Goal: Task Accomplishment & Management: Manage account settings

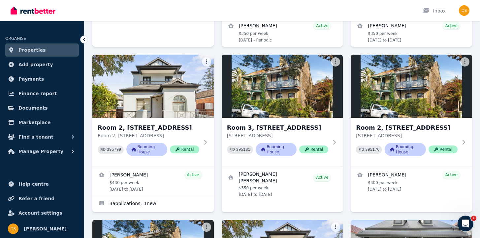
scroll to position [317, 0]
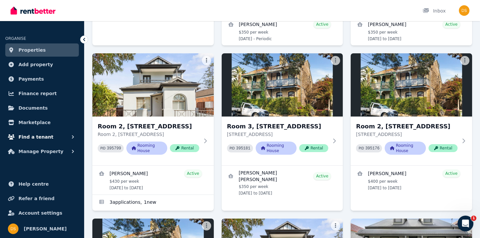
click at [50, 140] on button "Find a tenant" at bounding box center [42, 137] width 74 height 13
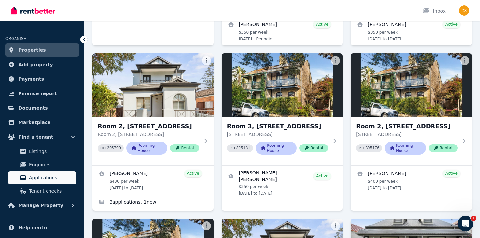
click at [42, 178] on span "Applications" at bounding box center [51, 178] width 45 height 8
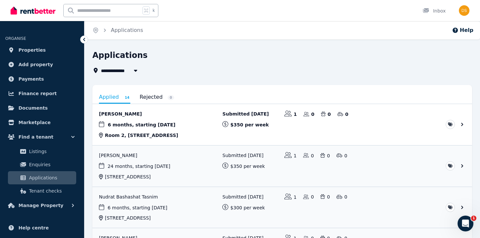
scroll to position [36, 0]
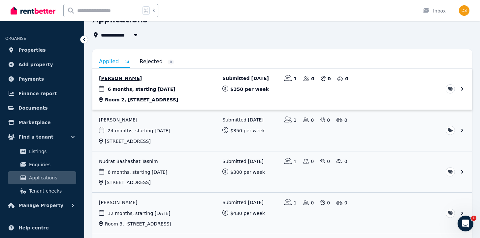
click at [125, 74] on link "View application: Akari Yamamoto" at bounding box center [282, 89] width 380 height 41
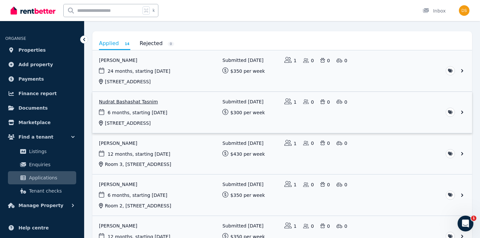
scroll to position [55, 0]
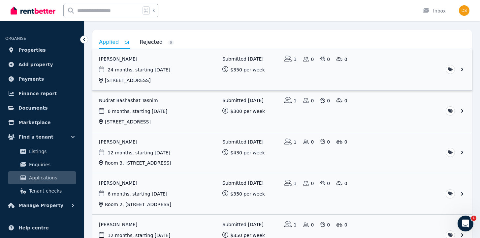
click at [118, 57] on link "View application: Kaia Jordan" at bounding box center [282, 69] width 380 height 41
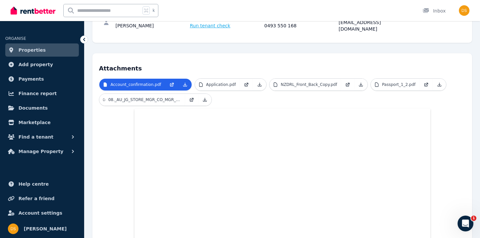
scroll to position [93, 0]
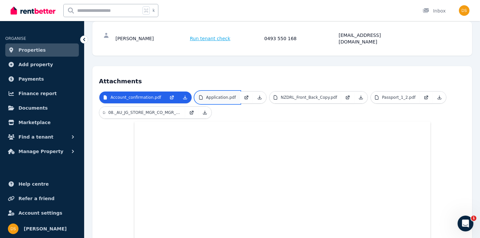
click at [222, 95] on p "Application.pdf" at bounding box center [221, 97] width 30 height 5
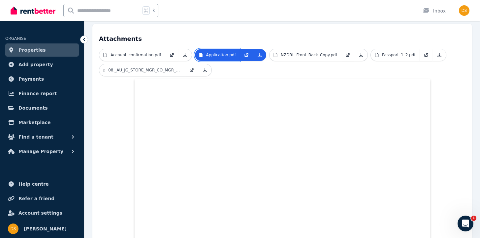
scroll to position [136, 0]
click at [132, 49] on link "Account_confirmation.pdf" at bounding box center [132, 55] width 66 height 12
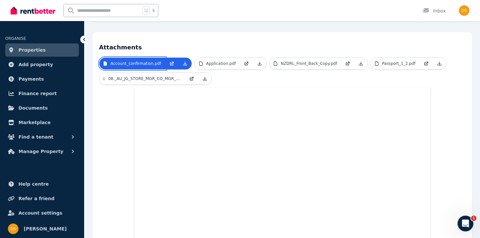
scroll to position [114, 0]
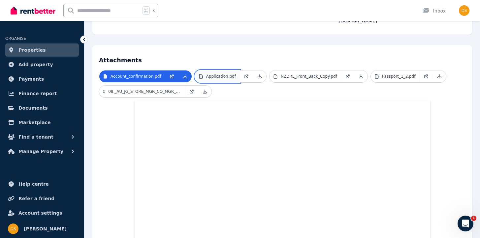
click at [222, 74] on p "Application.pdf" at bounding box center [221, 76] width 30 height 5
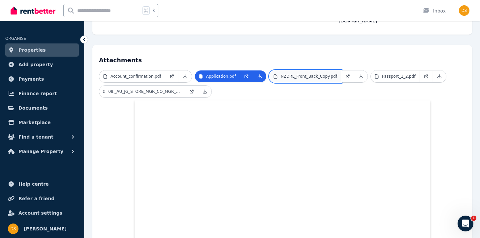
click at [291, 74] on p "NZDRL_Front_Back_Copy.pdf" at bounding box center [309, 76] width 56 height 5
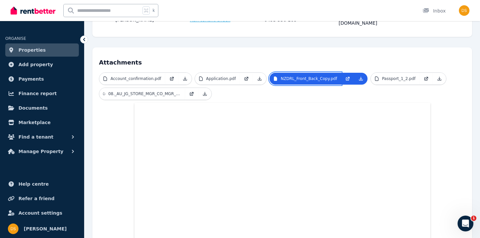
scroll to position [103, 0]
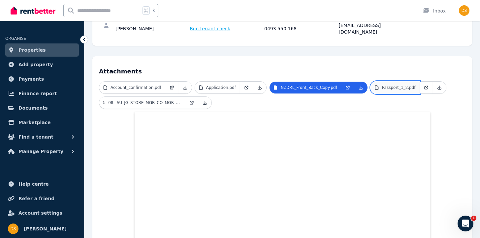
click at [390, 85] on p "Passport_1_2.pdf" at bounding box center [399, 87] width 34 height 5
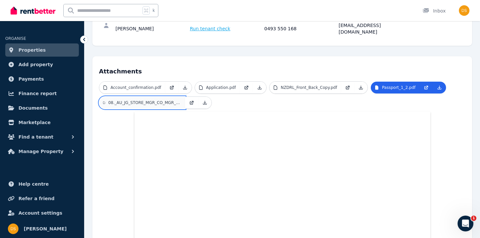
click at [134, 100] on p "08._AU_JG_STORE_MGR_CO_MGR_FT_NEG_RATE_JAN_2025_2.pdf" at bounding box center [144, 102] width 73 height 5
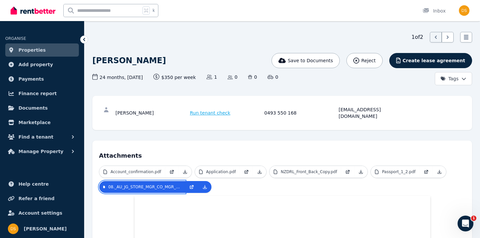
scroll to position [18, 0]
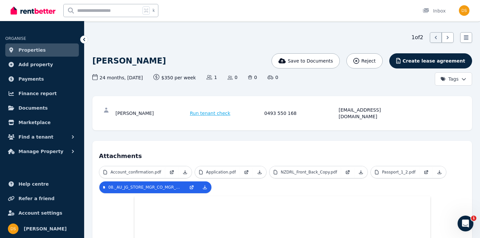
click at [240, 32] on div "Home 3/9 Ashford Avenue, Castle Hill Applications Kaia Jordan Help 1 of 2 List …" at bounding box center [240, 101] width 480 height 238
click at [207, 32] on div "Home 3/9 Ashford Avenue, Castle Hill Applications Kaia Jordan Help 1 of 2 List …" at bounding box center [240, 101] width 480 height 238
click at [230, 35] on div "1 of 2 List view" at bounding box center [282, 37] width 380 height 11
drag, startPoint x: 101, startPoint y: 77, endPoint x: 165, endPoint y: 77, distance: 64.0
click at [165, 77] on div "24 months , 24/09/2025 Lease term and start date $350 per week Rental amount of…" at bounding box center [144, 77] width 104 height 7
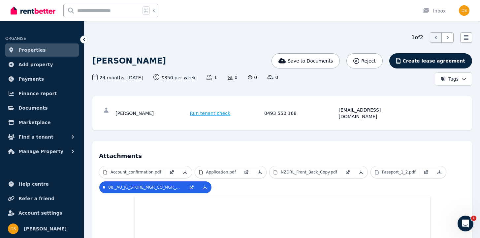
click at [215, 17] on div "k Inbox" at bounding box center [229, 10] width 436 height 21
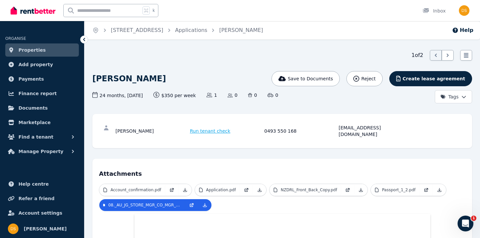
click at [195, 59] on div "1 of 2 List view" at bounding box center [282, 55] width 380 height 11
drag, startPoint x: 125, startPoint y: 96, endPoint x: 147, endPoint y: 95, distance: 21.4
click at [143, 95] on span "24 months , 24/09/2025 Lease term and start date" at bounding box center [117, 95] width 50 height 7
click at [274, 53] on div "1 of 2 List view" at bounding box center [282, 55] width 380 height 11
drag, startPoint x: 101, startPoint y: 97, endPoint x: 121, endPoint y: 99, distance: 20.6
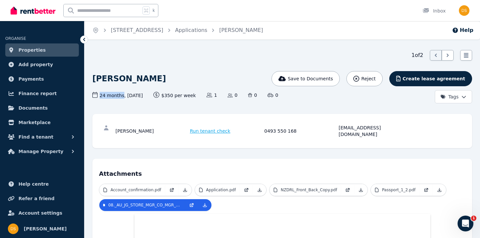
click at [122, 99] on div "24 months , 24/09/2025 Lease term and start date $350 per week Rental amount of…" at bounding box center [217, 98] width 251 height 12
click at [121, 99] on div "24 months , 24/09/2025 Lease term and start date $350 per week Rental amount of…" at bounding box center [217, 98] width 251 height 12
drag, startPoint x: 100, startPoint y: 96, endPoint x: 121, endPoint y: 96, distance: 20.8
click at [121, 96] on span "24 months , 24/09/2025 Lease term and start date" at bounding box center [117, 95] width 50 height 7
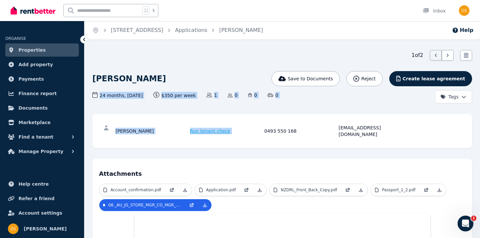
drag, startPoint x: 100, startPoint y: 96, endPoint x: 302, endPoint y: 96, distance: 201.6
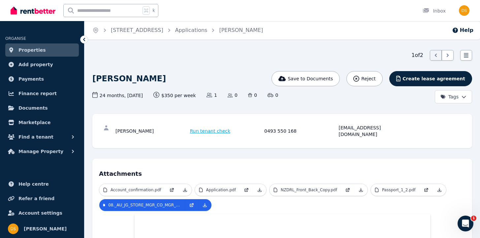
click at [216, 49] on div "Home 3/9 Ashford Avenue, Castle Hill Applications Kaia Jordan Help 1 of 2 List …" at bounding box center [240, 119] width 480 height 238
drag, startPoint x: 171, startPoint y: 96, endPoint x: 196, endPoint y: 95, distance: 25.1
click at [196, 95] on span "$350 per week Rental amount offered" at bounding box center [174, 95] width 43 height 7
click at [187, 75] on div "Kaia Jordan" at bounding box center [217, 79] width 251 height 16
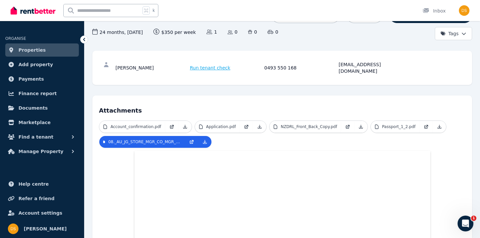
scroll to position [62, 0]
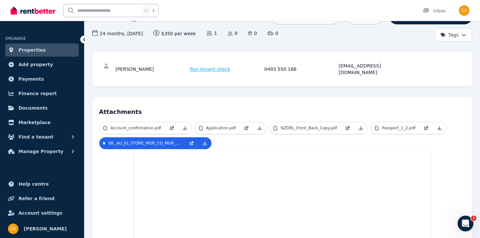
click at [357, 61] on div "Kaia Jordan Run tenant check 0493 550 168 kaiajordan1997@gmail.com" at bounding box center [282, 69] width 366 height 21
copy div "kaiajordan1997@gmail.com"
click at [376, 62] on div "Kaia Jordan Run tenant check 0493 550 168 kaiajordan1997@gmail.com" at bounding box center [282, 69] width 366 height 21
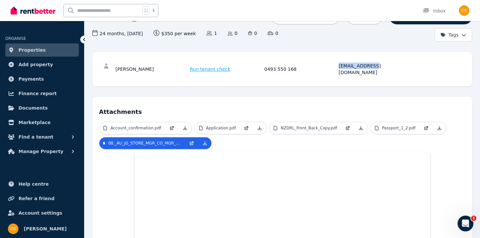
click at [376, 62] on div "Kaia Jordan Run tenant check 0493 550 168 kaiajordan1997@gmail.com" at bounding box center [282, 69] width 366 height 21
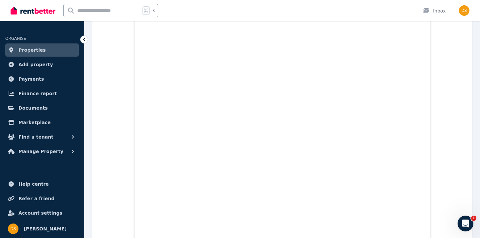
scroll to position [0, 0]
